Goal: Find specific page/section: Find specific page/section

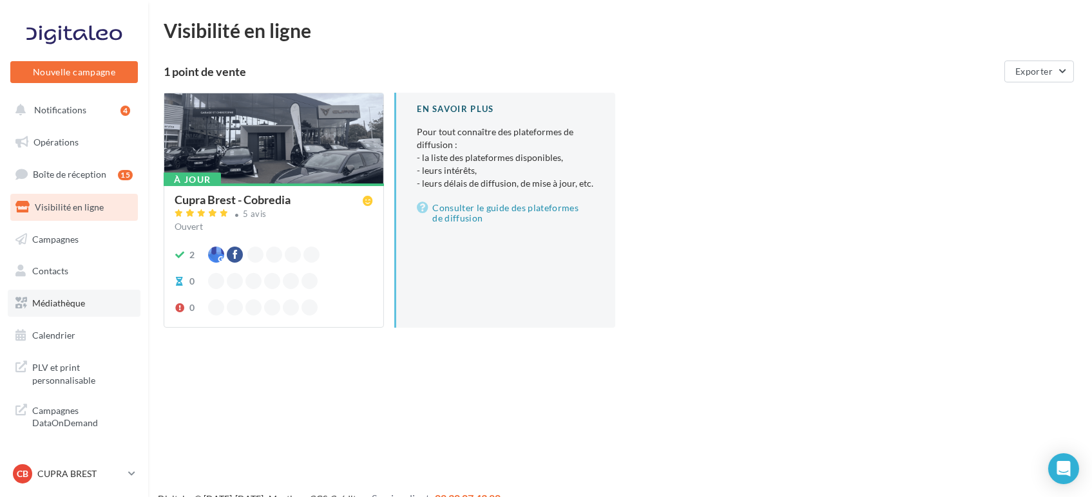
click at [76, 303] on span "Médiathèque" at bounding box center [58, 303] width 53 height 11
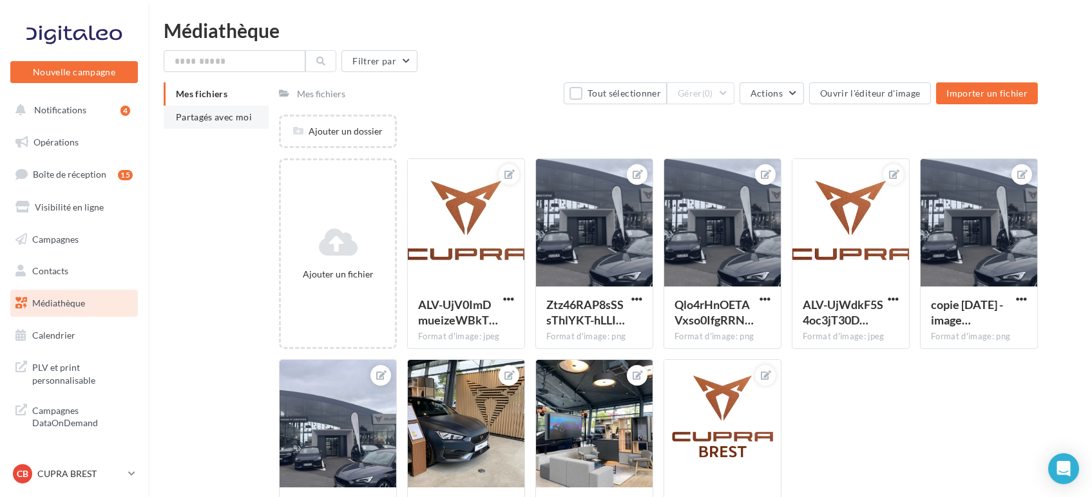
click at [201, 122] on span "Partagés avec moi" at bounding box center [214, 116] width 76 height 11
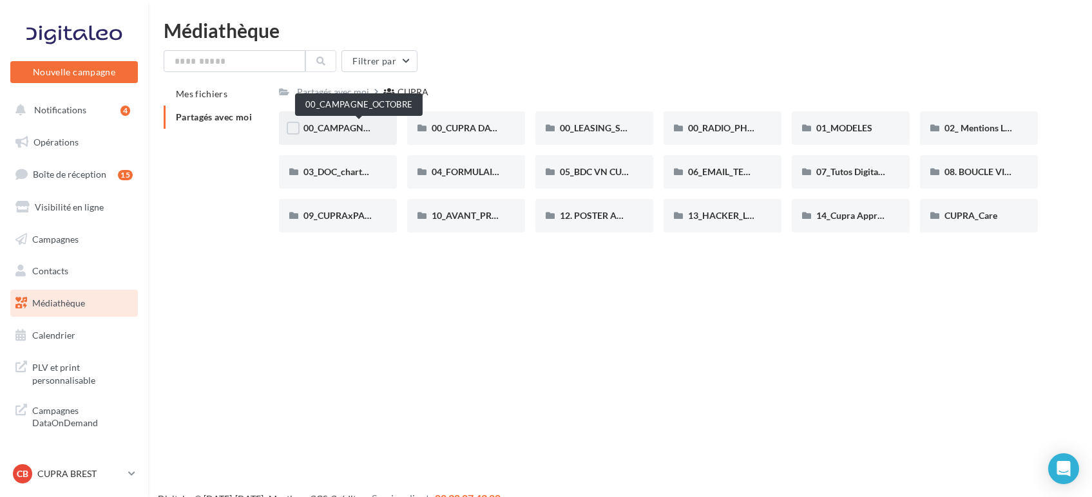
click at [344, 129] on span "00_CAMPAGNE_OCTOBRE" at bounding box center [358, 127] width 110 height 11
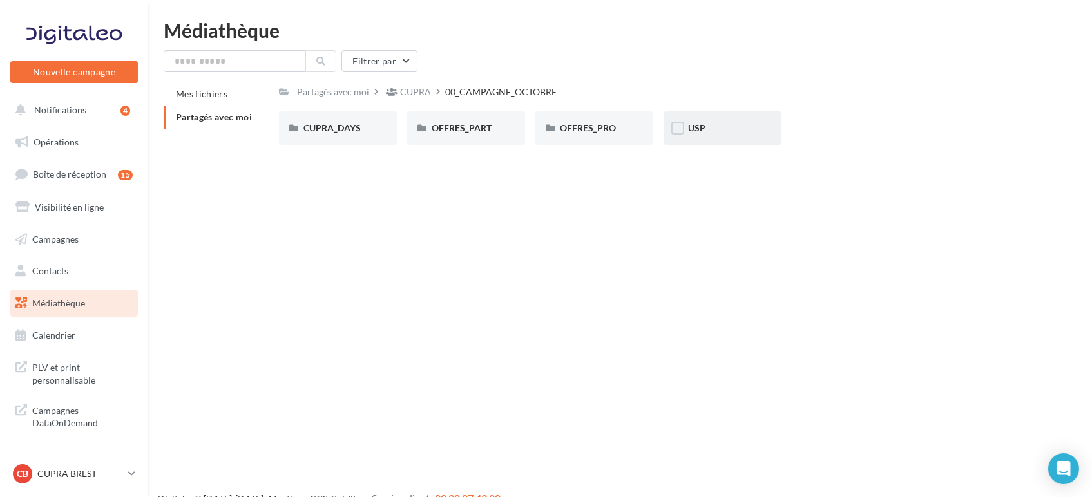
click at [701, 117] on div "USP" at bounding box center [722, 127] width 118 height 33
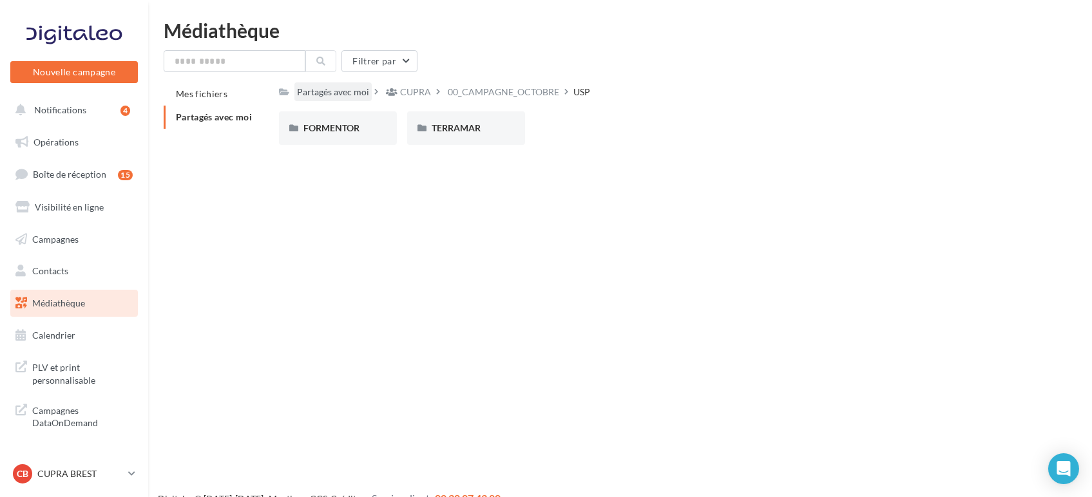
click at [318, 93] on div "Partagés avec moi" at bounding box center [333, 92] width 72 height 13
